Goal: Check status: Check status

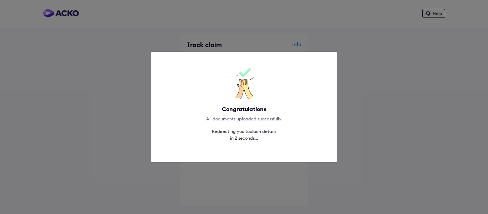
click at [266, 131] on link "claim details" at bounding box center [262, 131] width 26 height 6
click at [263, 131] on link "claim details" at bounding box center [262, 131] width 26 height 6
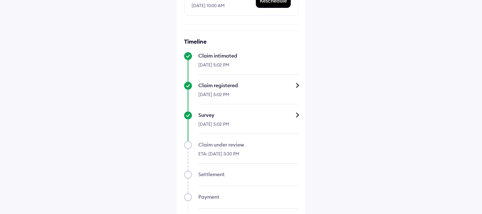
scroll to position [240, 0]
click at [297, 113] on div "Survey" at bounding box center [248, 115] width 100 height 7
